Goal: Transaction & Acquisition: Book appointment/travel/reservation

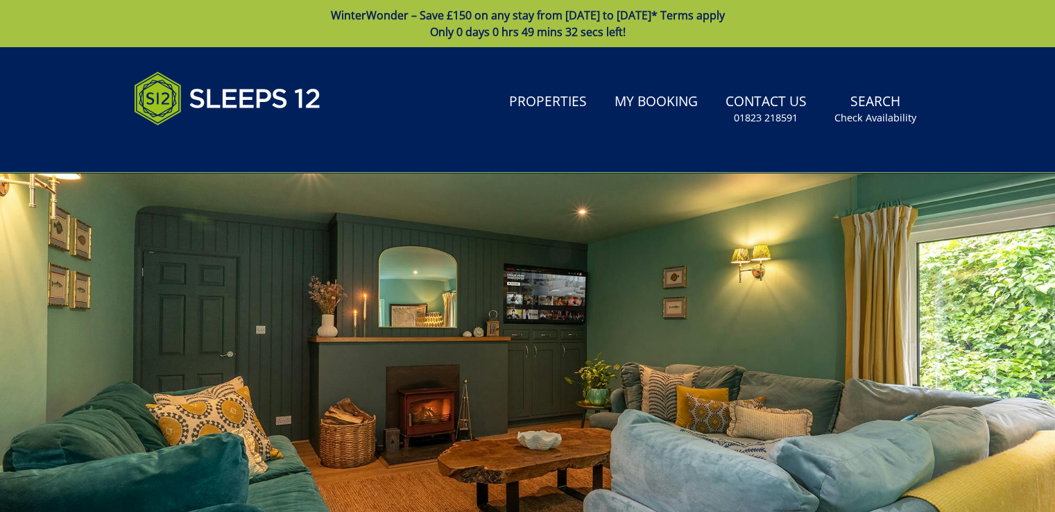
click at [538, 21] on link "WinterWonder – Save £150 on any stay from [DATE] to [DATE]* Terms apply Only 0 …" at bounding box center [527, 23] width 1055 height 47
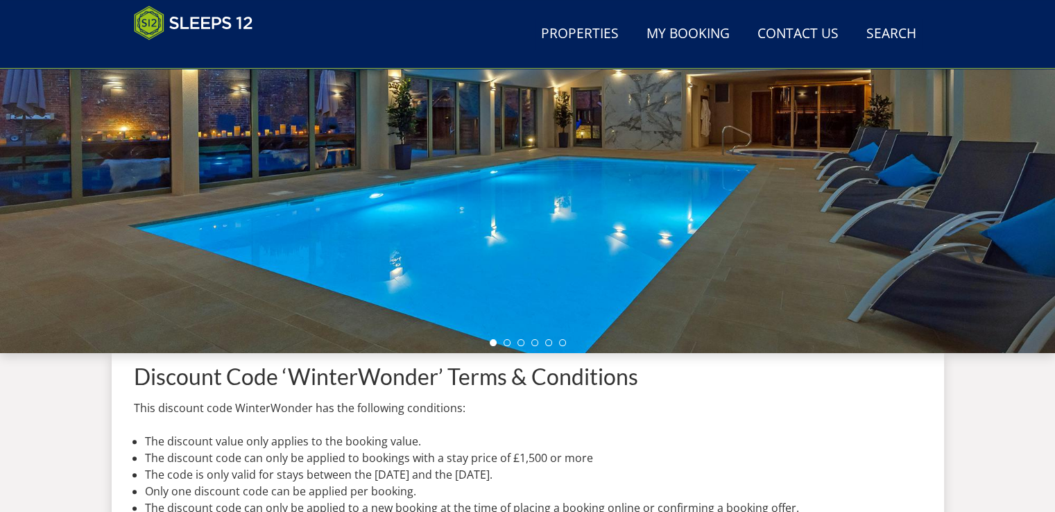
scroll to position [548, 0]
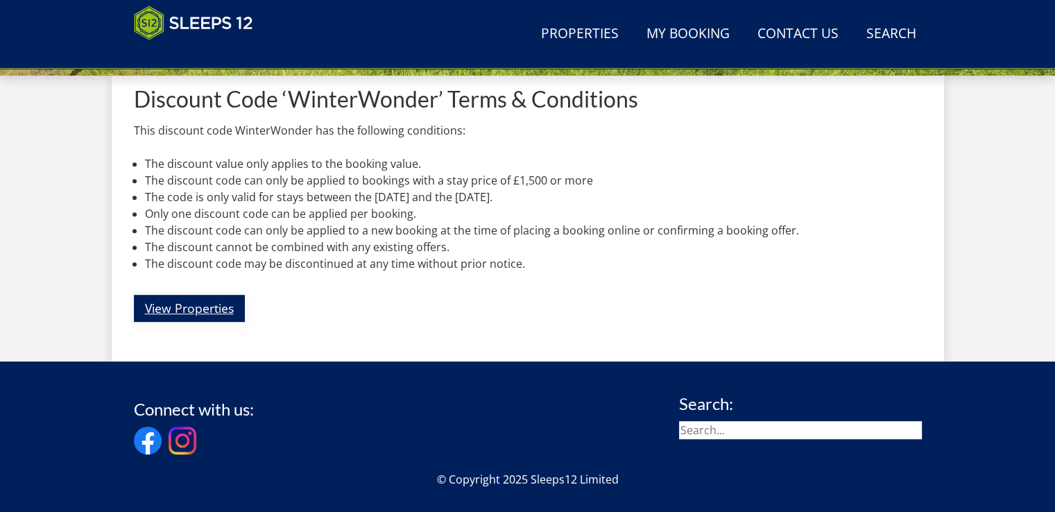
click at [175, 312] on link "View Properties" at bounding box center [189, 308] width 111 height 27
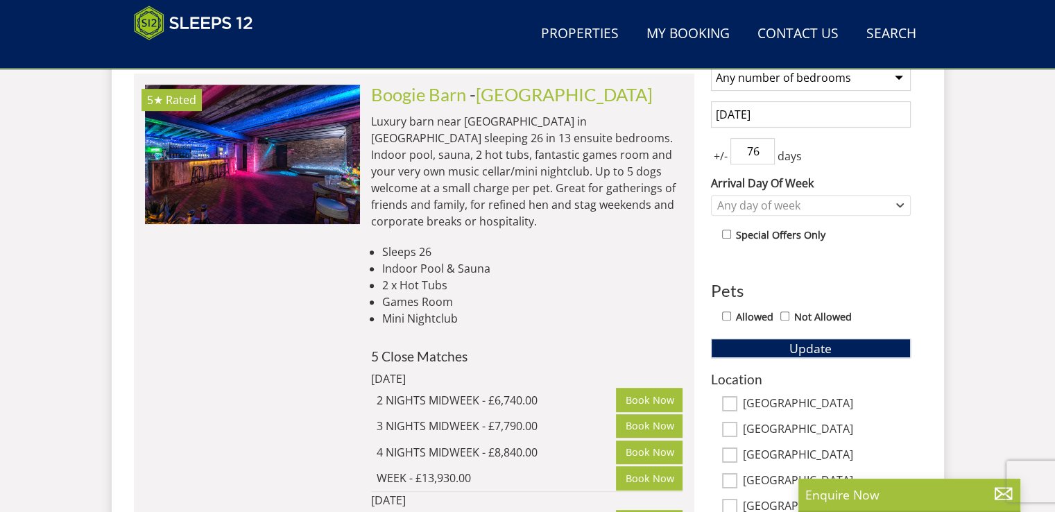
scroll to position [569, 0]
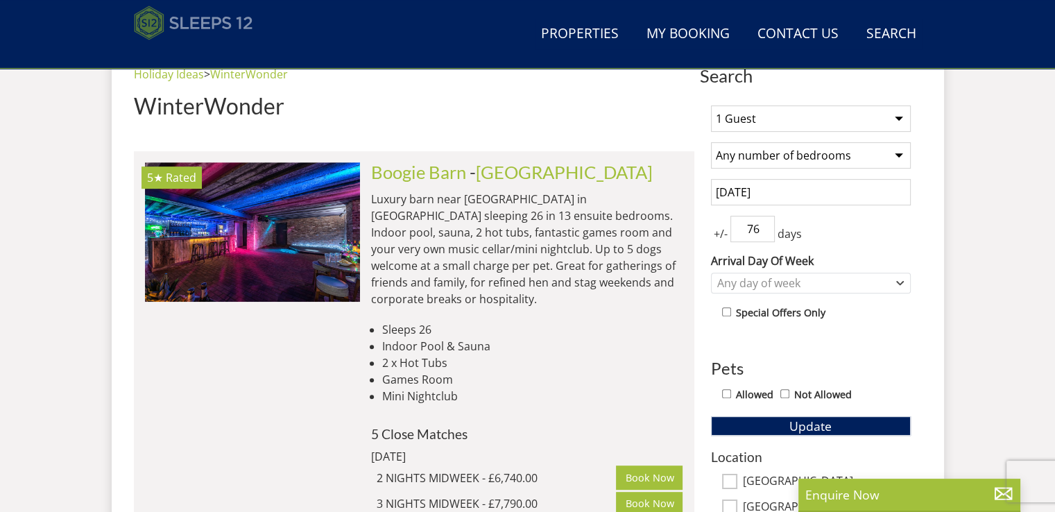
scroll to position [548, 0]
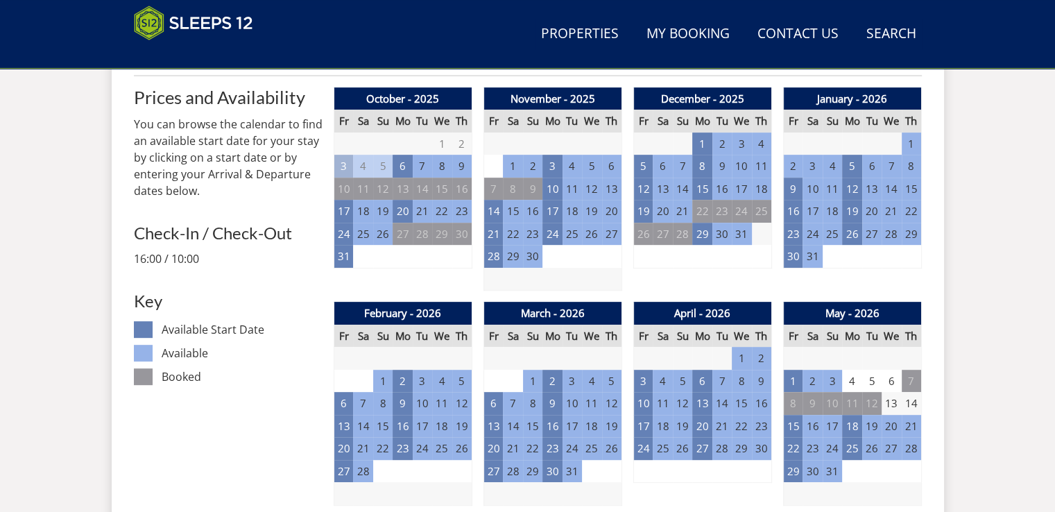
scroll to position [567, 0]
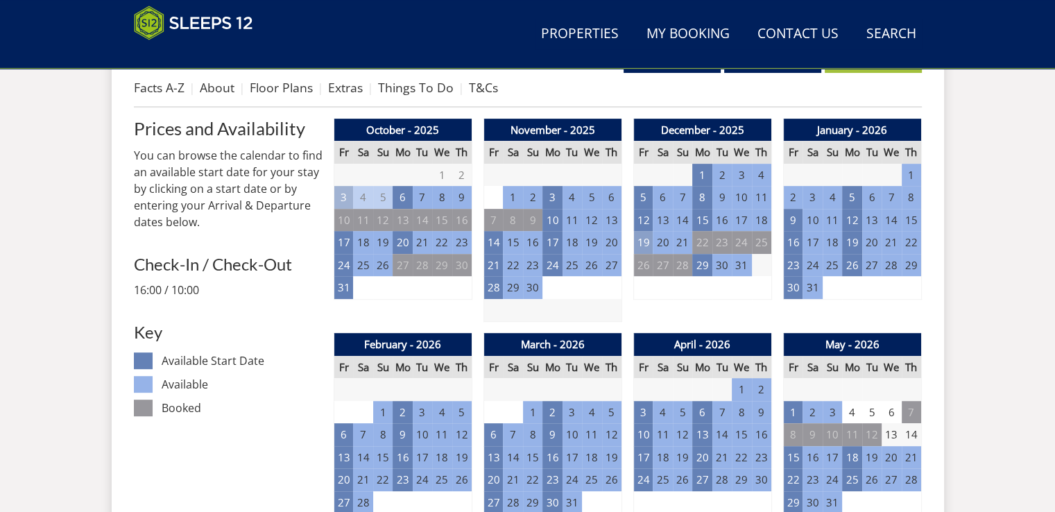
click at [640, 239] on td "19" at bounding box center [642, 242] width 19 height 23
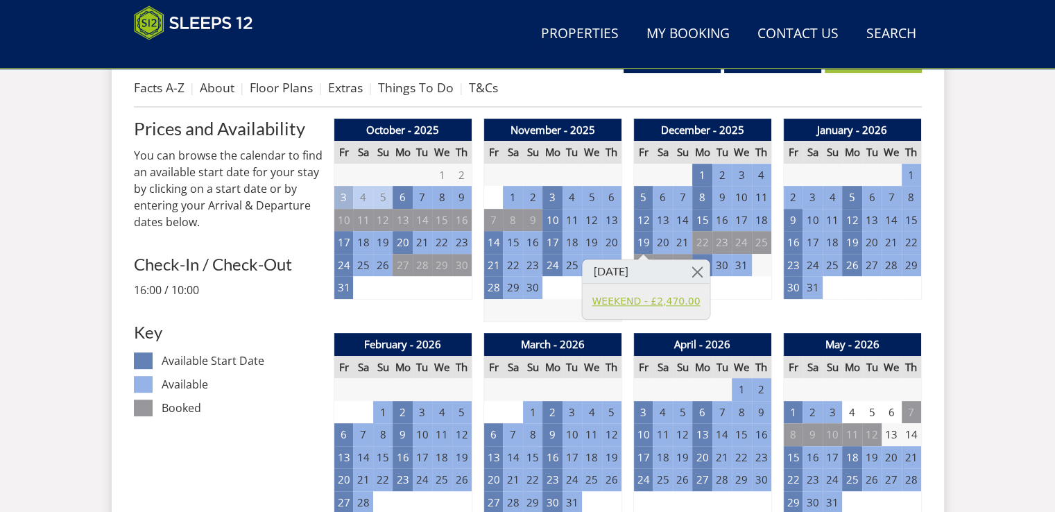
click at [617, 302] on link "WEEKEND - £2,470.00" at bounding box center [646, 301] width 108 height 15
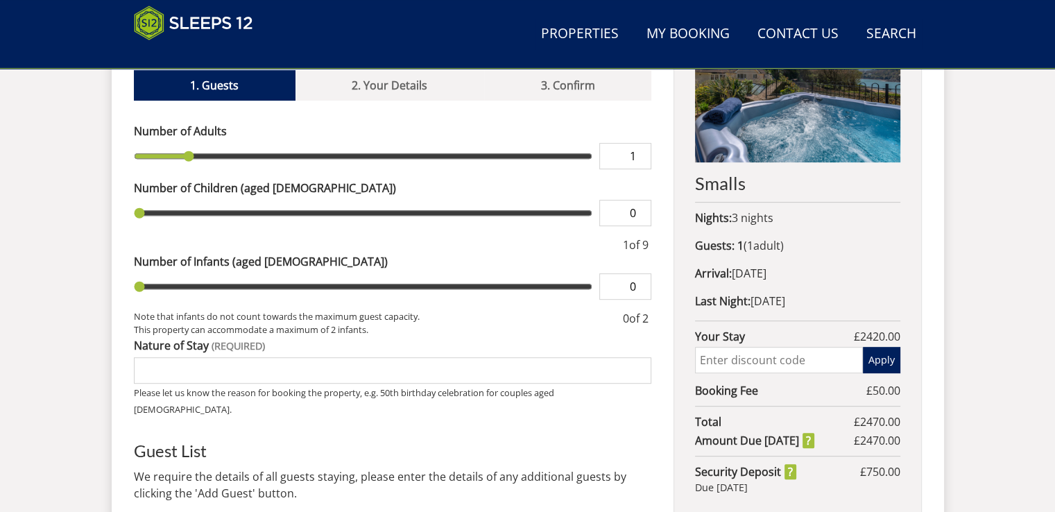
scroll to position [694, 0]
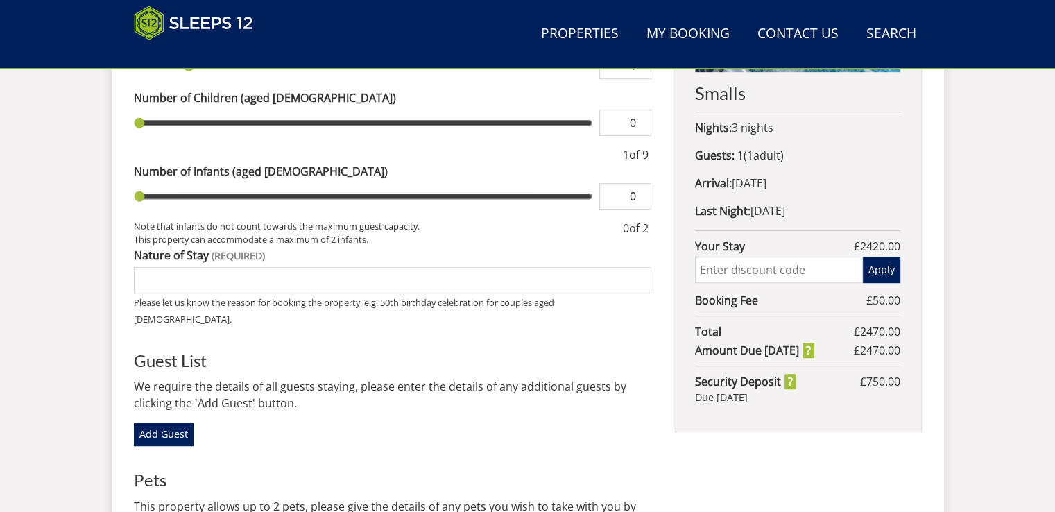
click at [757, 273] on input "text" at bounding box center [778, 270] width 167 height 26
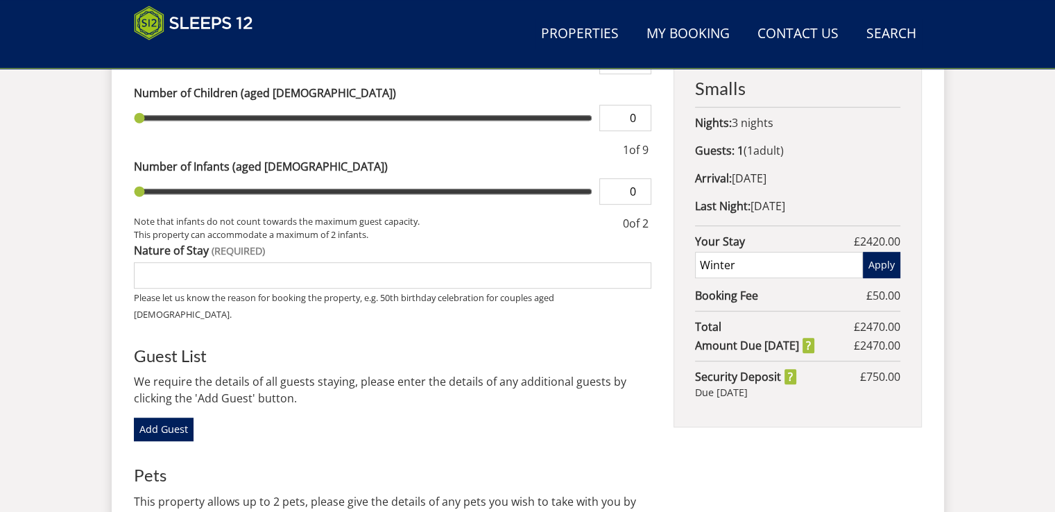
scroll to position [757, 0]
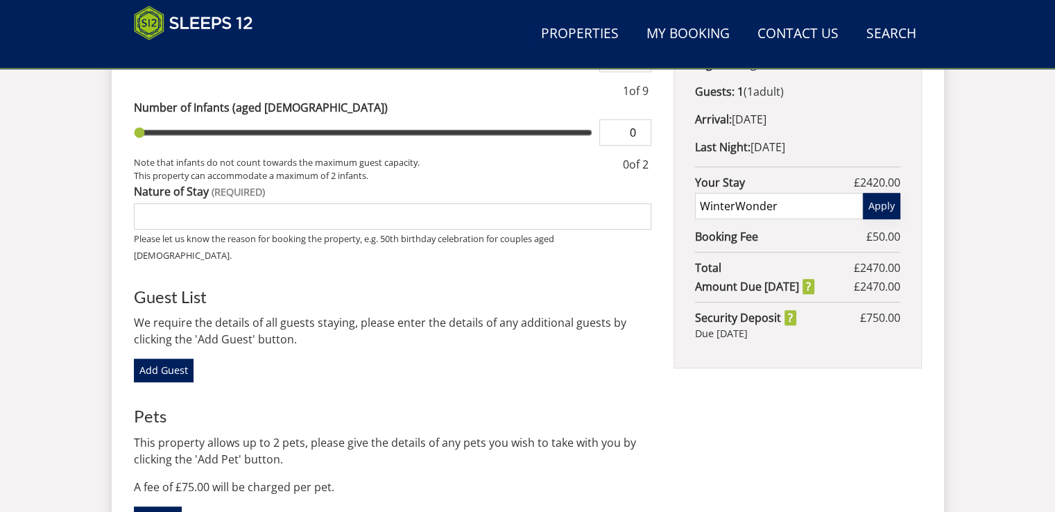
type input "WinterWonder"
click at [870, 206] on button "Apply" at bounding box center [881, 206] width 37 height 26
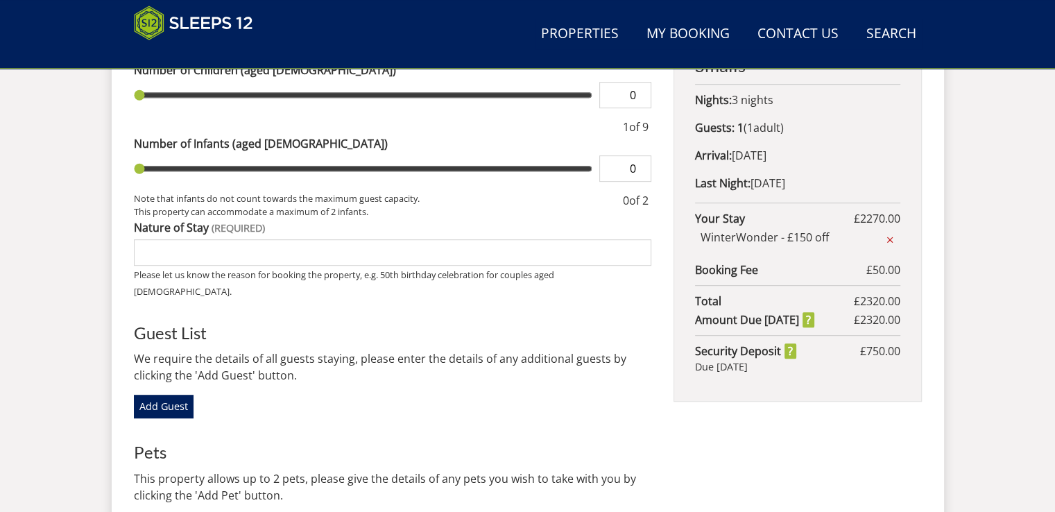
scroll to position [619, 0]
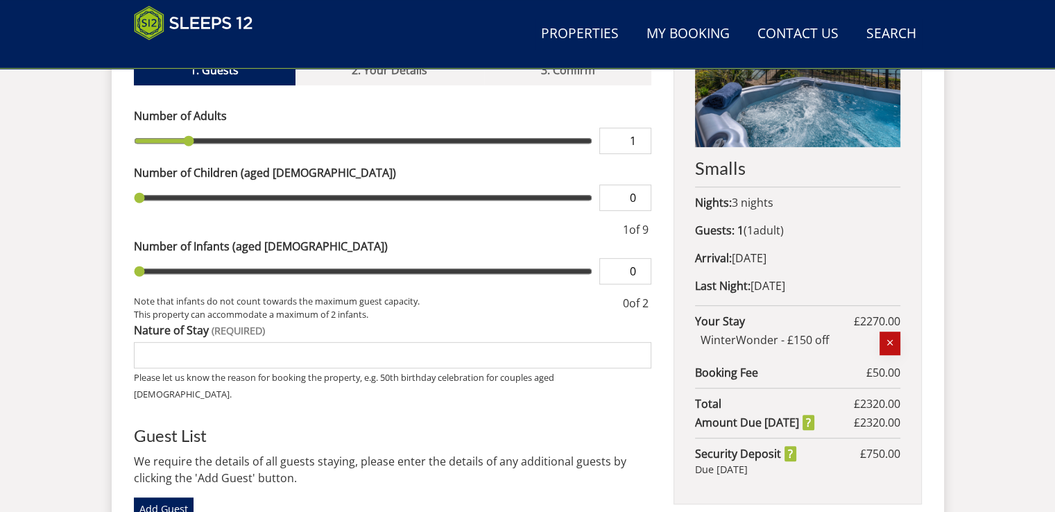
click at [886, 341] on icon "button" at bounding box center [890, 342] width 10 height 13
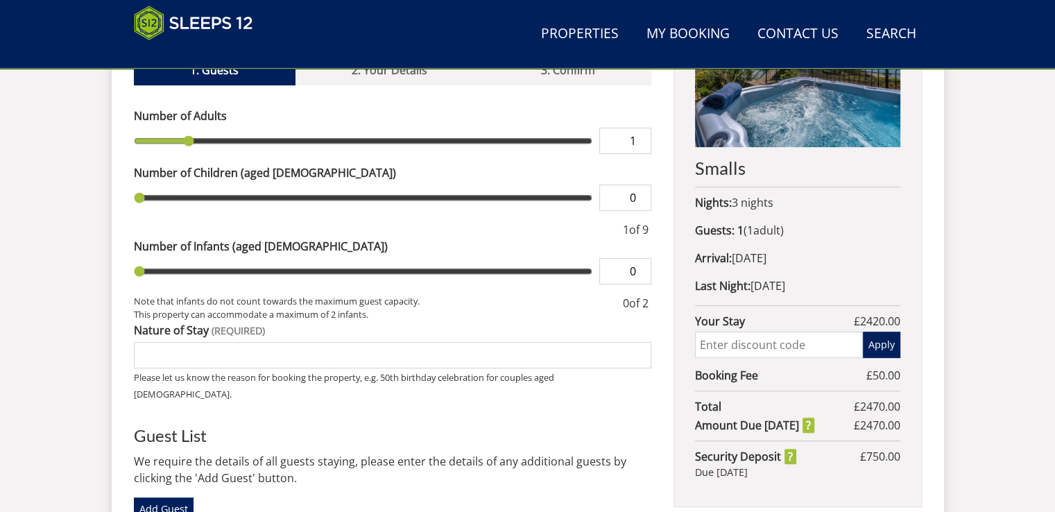
click at [734, 348] on input "text" at bounding box center [778, 345] width 167 height 26
click at [884, 343] on button "Apply" at bounding box center [881, 345] width 37 height 26
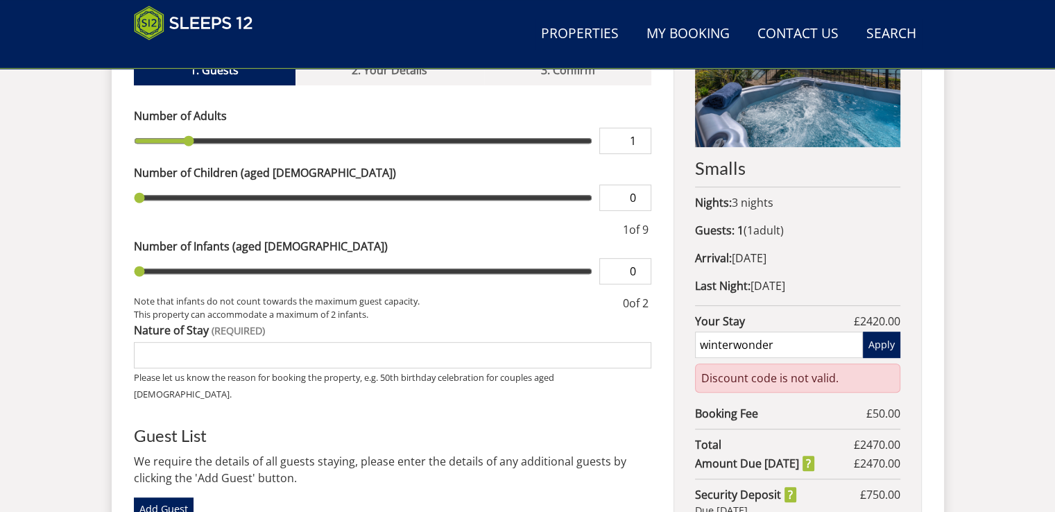
click at [705, 345] on input "winterwonder" at bounding box center [778, 345] width 167 height 26
type input "WinterWonder"
click at [888, 342] on button "Apply" at bounding box center [881, 345] width 37 height 26
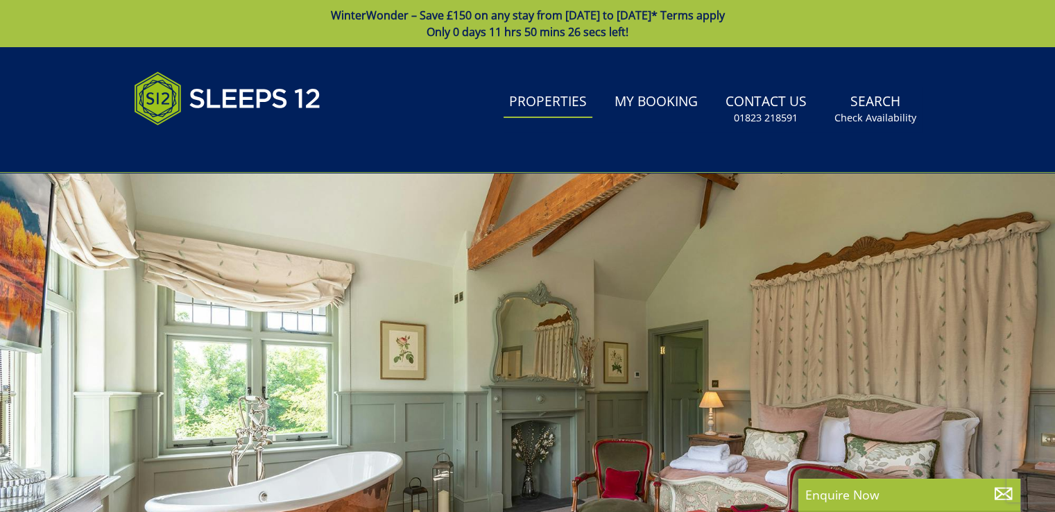
click at [560, 110] on link "Properties" at bounding box center [548, 102] width 89 height 31
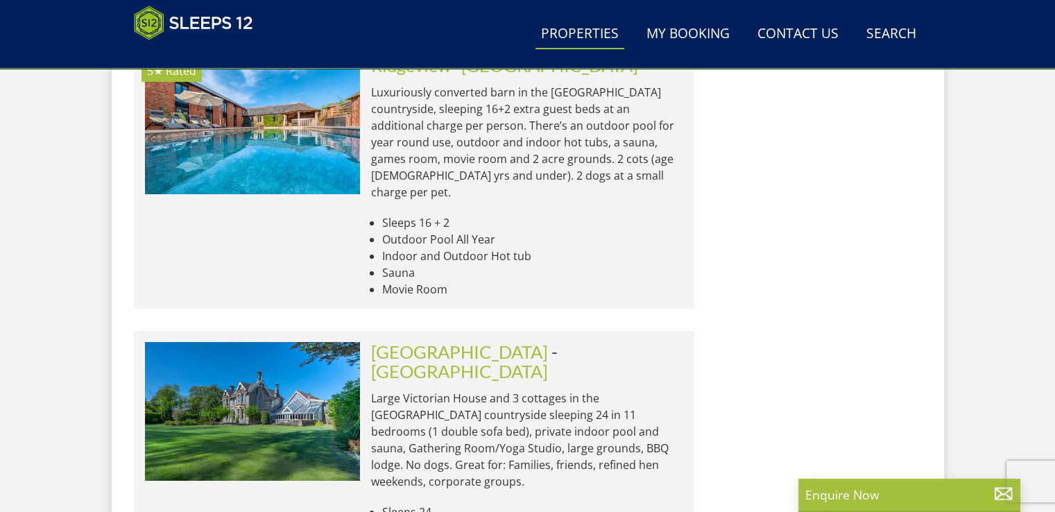
scroll to position [5410, 0]
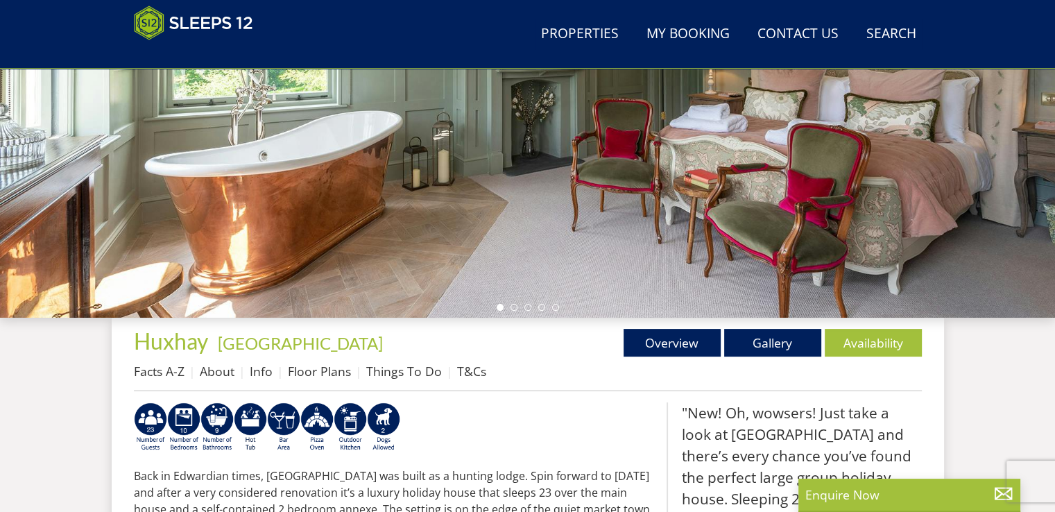
scroll to position [277, 0]
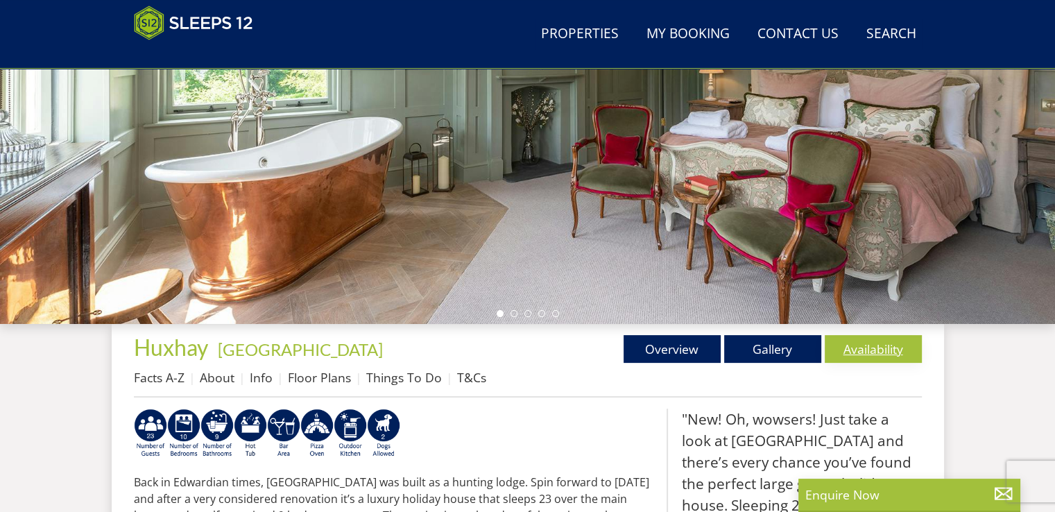
click at [880, 348] on link "Availability" at bounding box center [873, 349] width 97 height 28
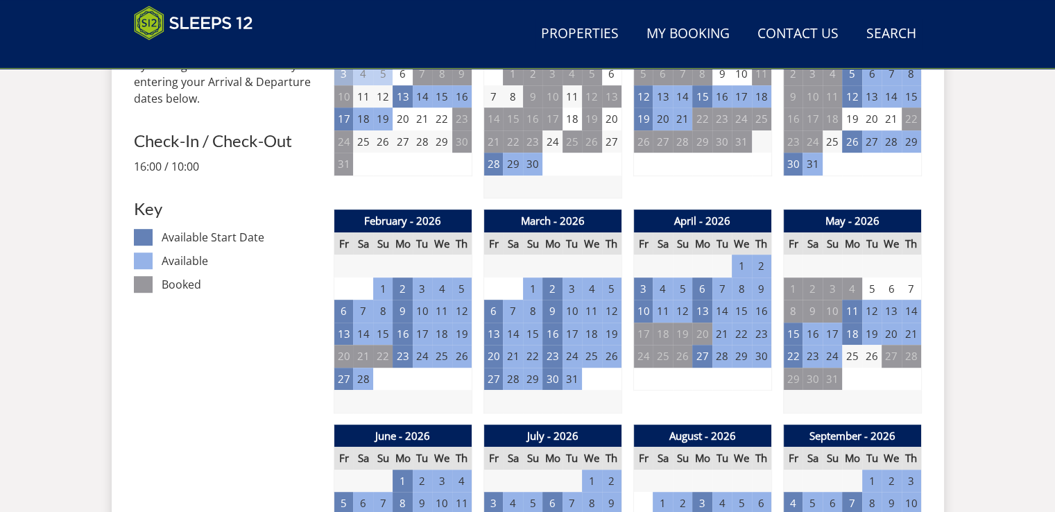
scroll to position [694, 0]
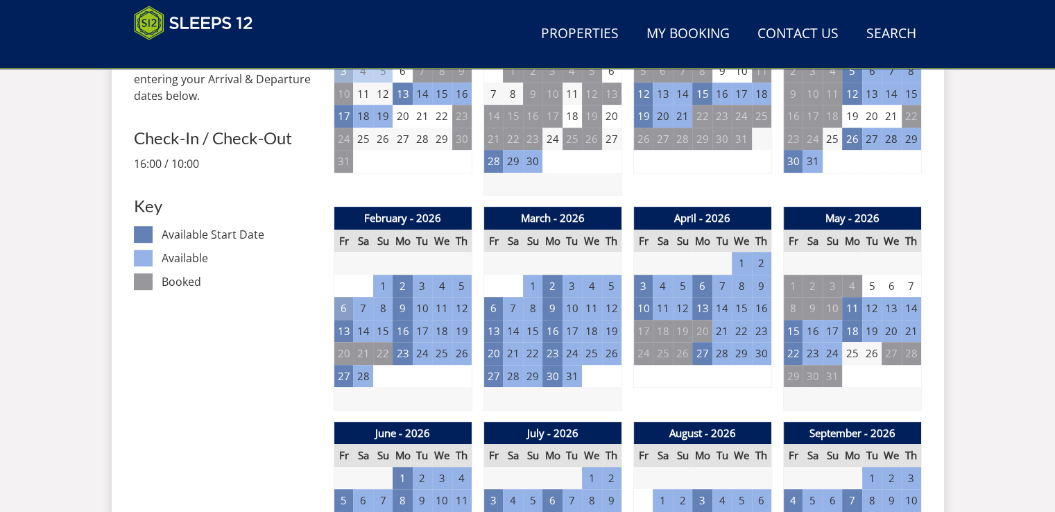
click at [341, 304] on td "6" at bounding box center [343, 308] width 19 height 23
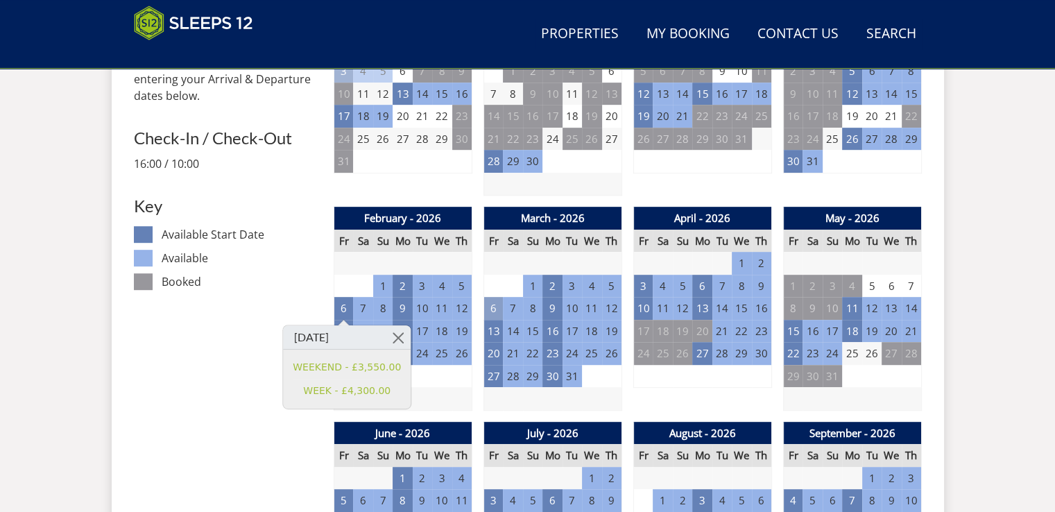
click at [490, 307] on td "6" at bounding box center [492, 308] width 19 height 23
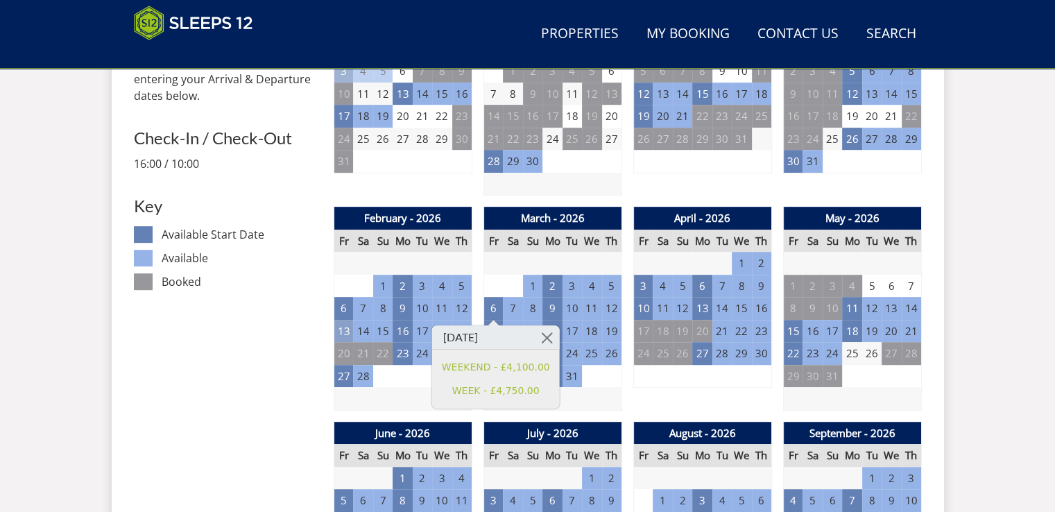
click at [341, 330] on td "13" at bounding box center [343, 331] width 19 height 23
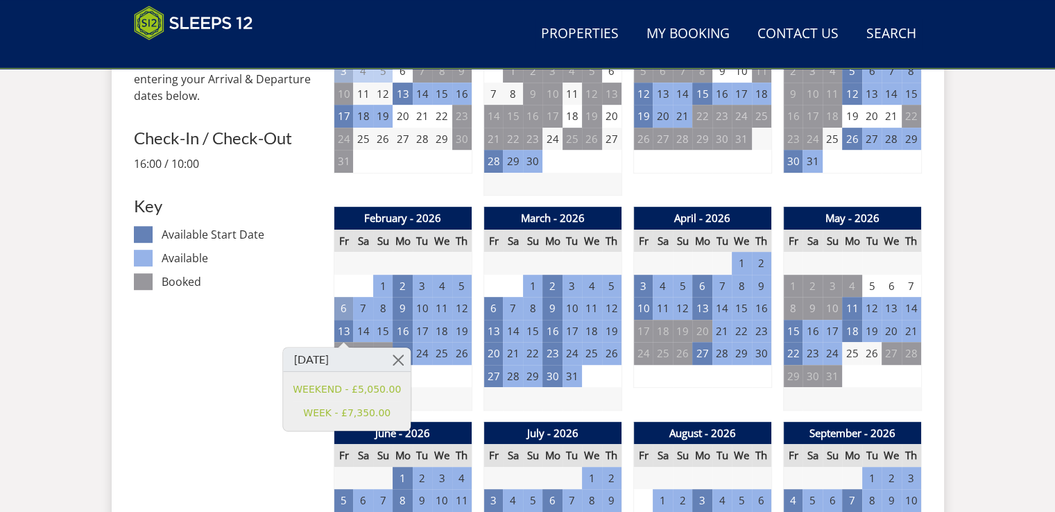
click at [344, 312] on td "6" at bounding box center [343, 308] width 19 height 23
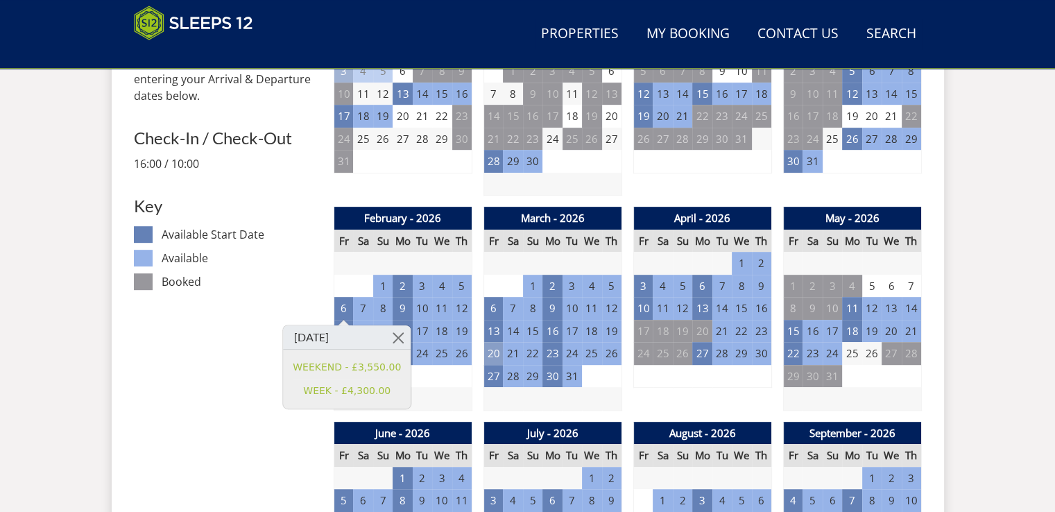
click at [494, 355] on td "20" at bounding box center [492, 353] width 19 height 23
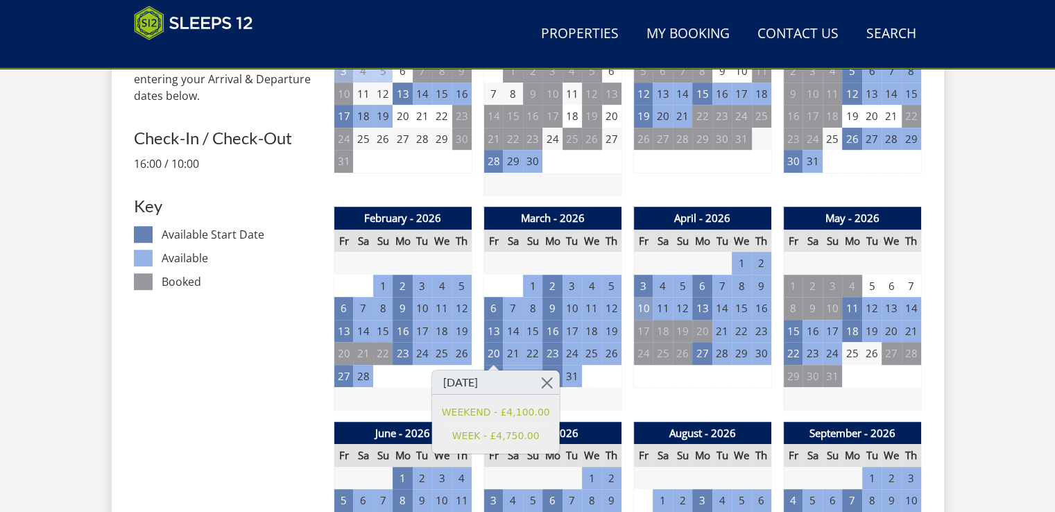
click at [644, 311] on td "10" at bounding box center [642, 308] width 19 height 23
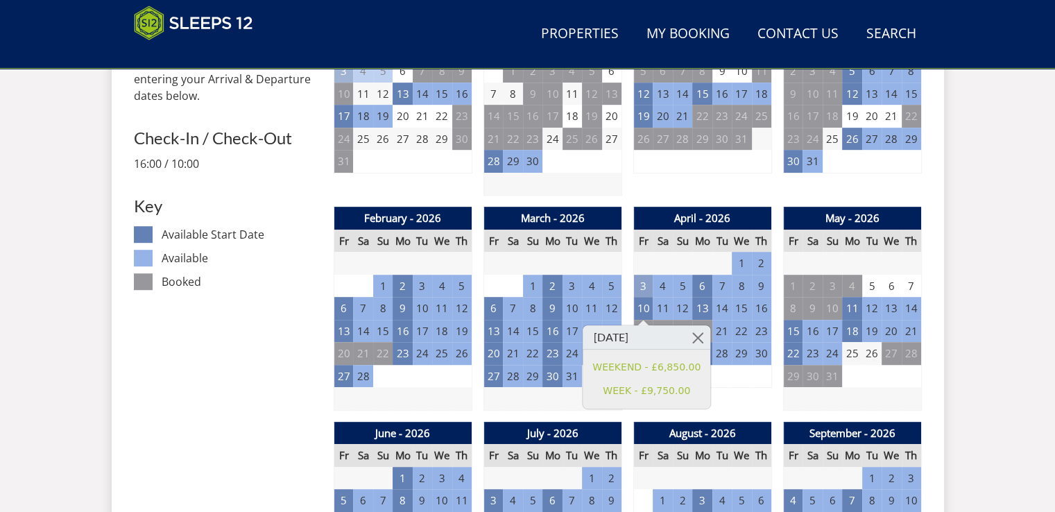
click at [646, 286] on td "3" at bounding box center [642, 286] width 19 height 23
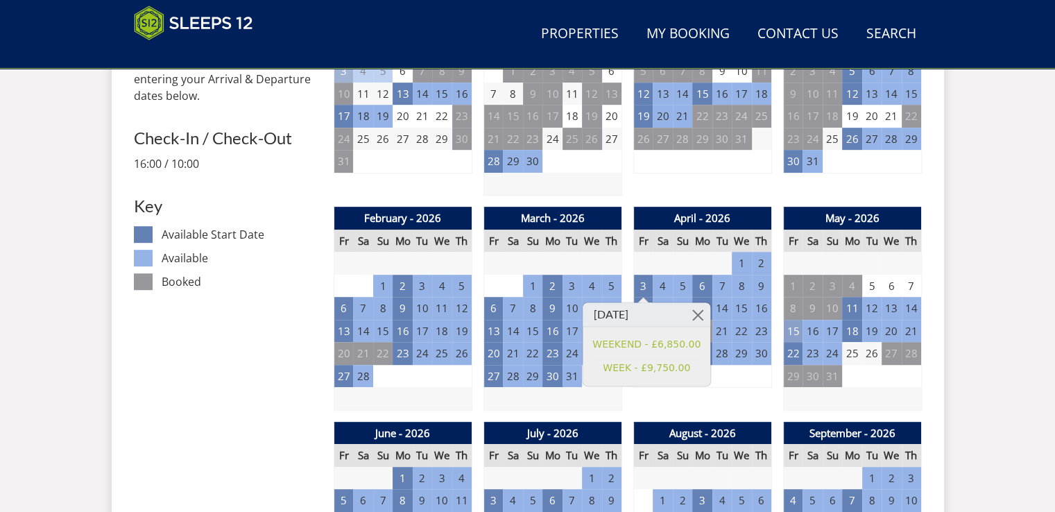
click at [799, 331] on td "15" at bounding box center [792, 331] width 19 height 23
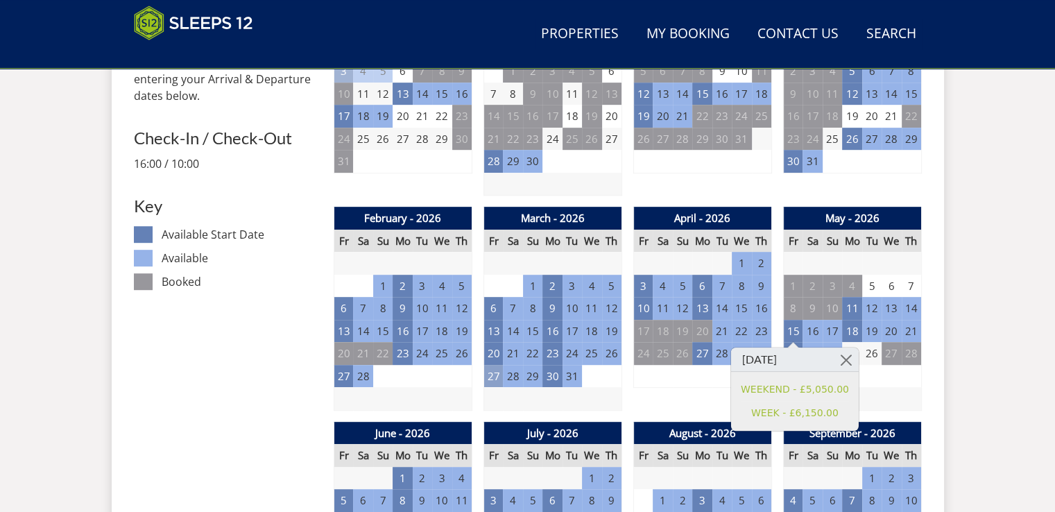
click at [488, 372] on td "27" at bounding box center [492, 376] width 19 height 23
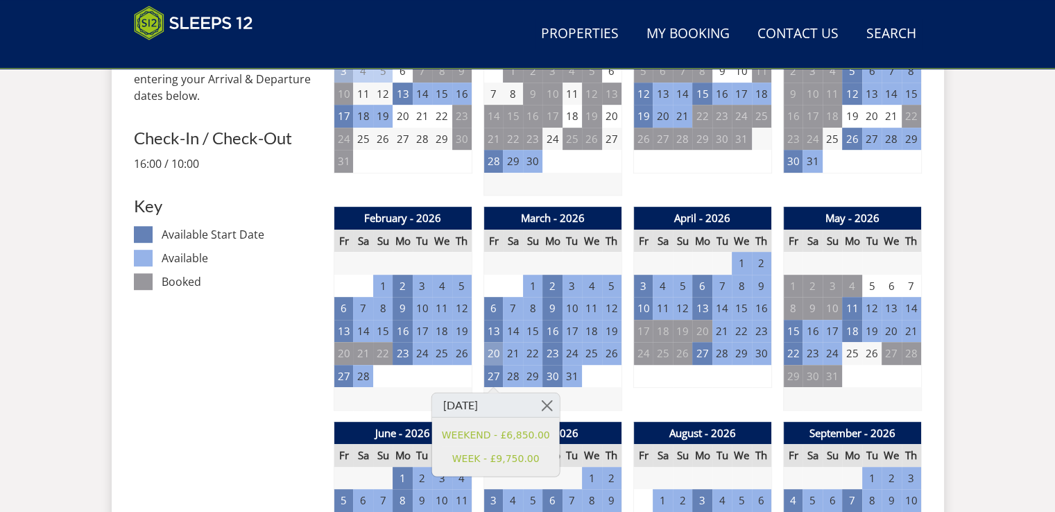
click at [488, 357] on td "20" at bounding box center [492, 353] width 19 height 23
